Goal: Find specific page/section: Find specific page/section

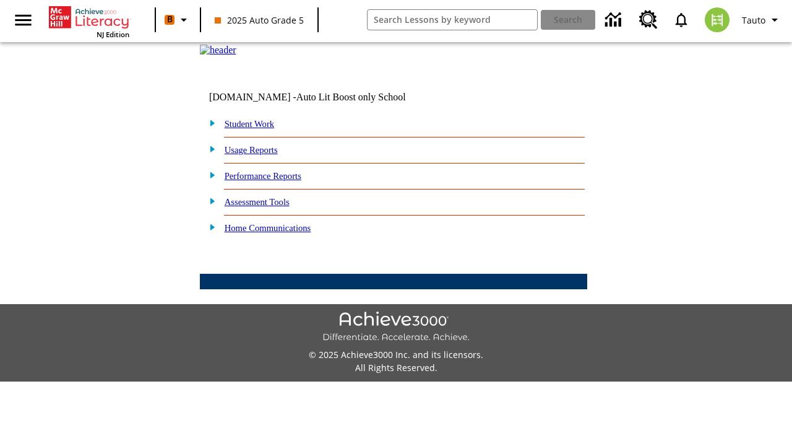
click at [257, 129] on link "Student Work" at bounding box center [250, 124] width 50 height 10
select select "/options/reports/?report_id=24&atype=14&section=2"
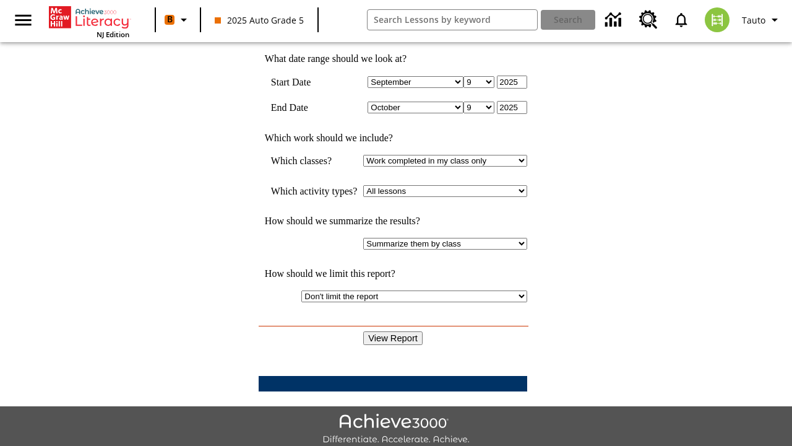
click at [394, 331] on input "View Report" at bounding box center [392, 338] width 59 height 14
